Goal: Task Accomplishment & Management: Manage account settings

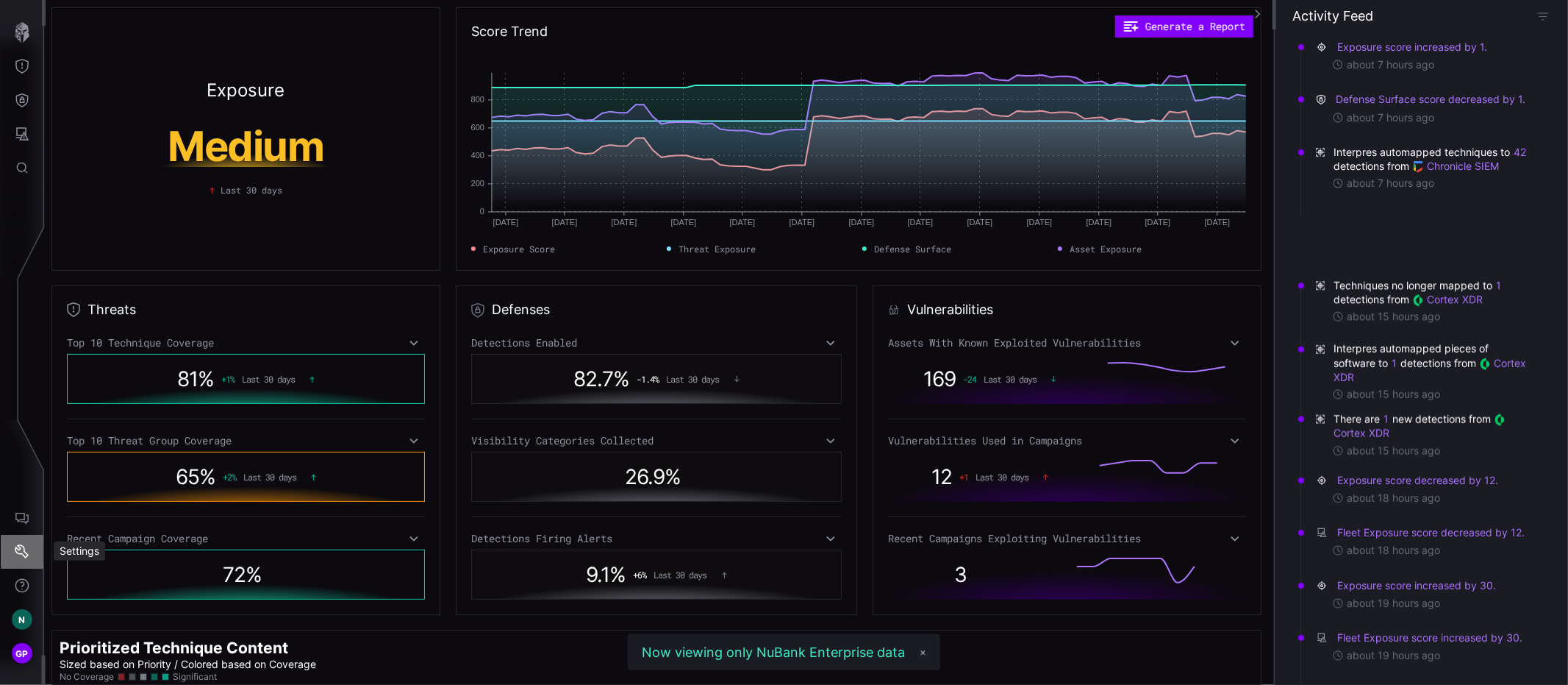
click at [24, 556] on icon "Settings" at bounding box center [21, 550] width 14 height 14
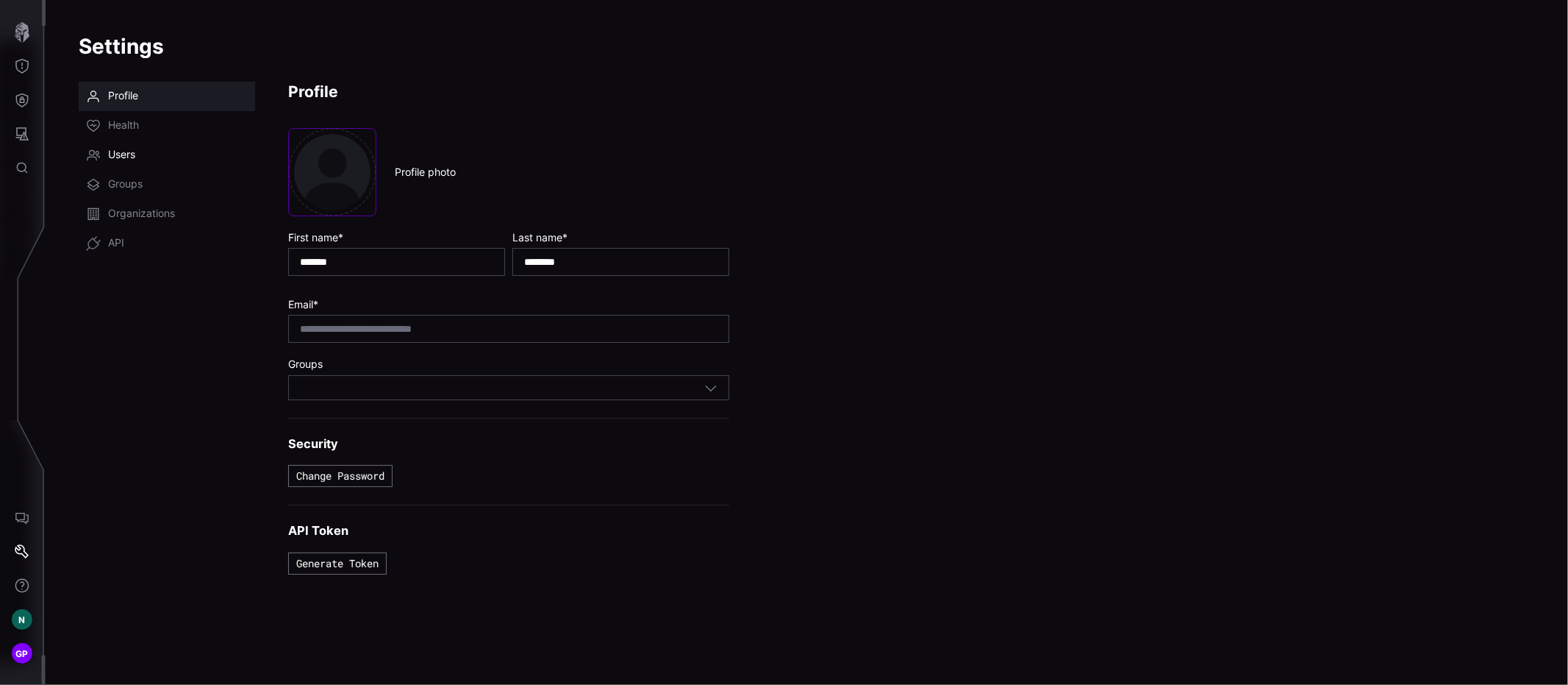
click at [126, 158] on span "Users" at bounding box center [122, 155] width 27 height 15
